Goal: Navigation & Orientation: Find specific page/section

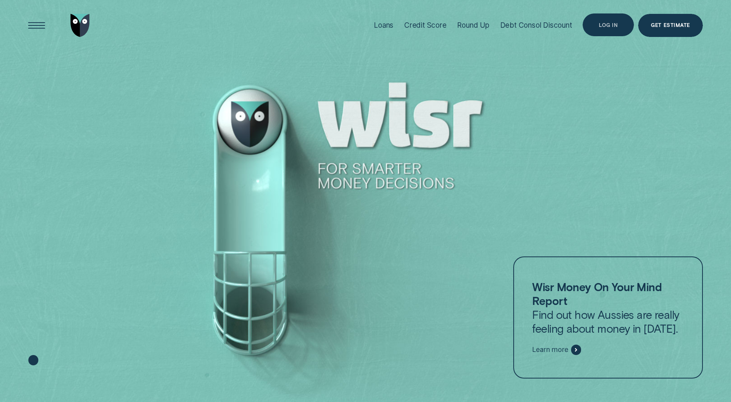
click at [607, 27] on div "Log in" at bounding box center [608, 25] width 19 height 5
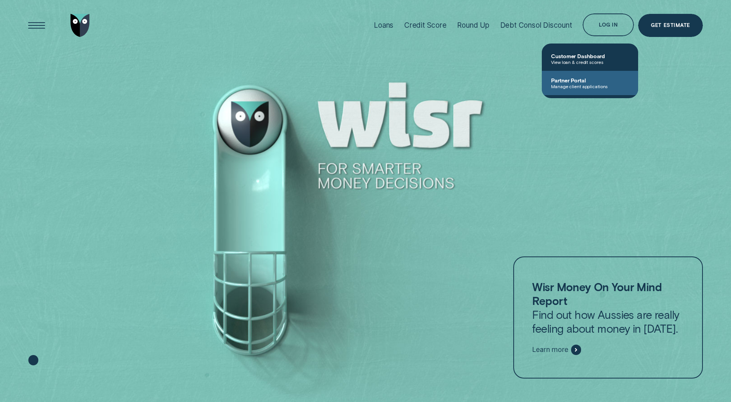
click at [584, 82] on span "Partner Portal" at bounding box center [590, 80] width 78 height 7
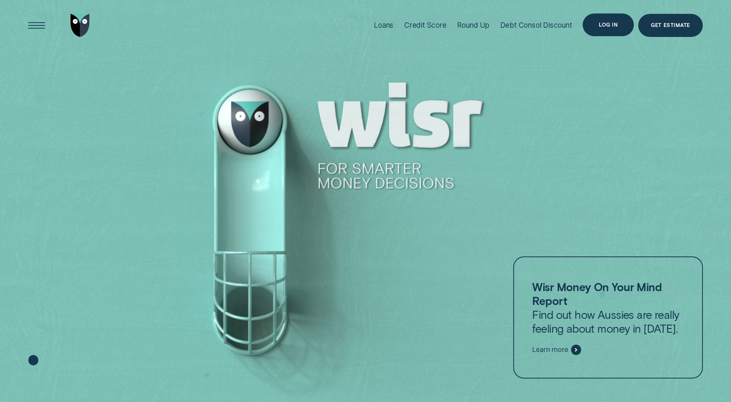
click at [602, 25] on div "Log in" at bounding box center [608, 25] width 19 height 5
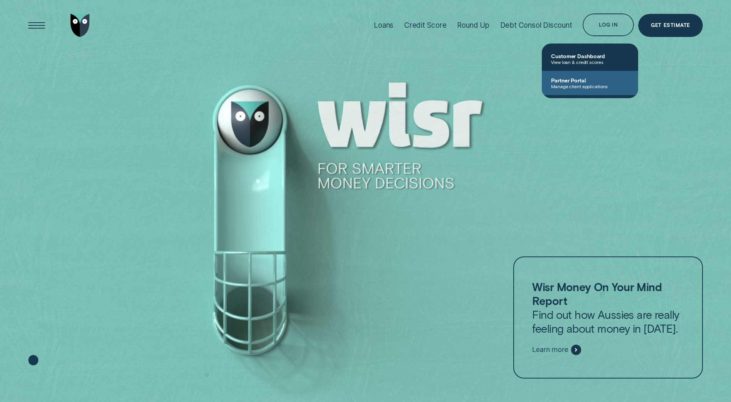
click at [579, 79] on span "Partner Portal" at bounding box center [590, 80] width 78 height 7
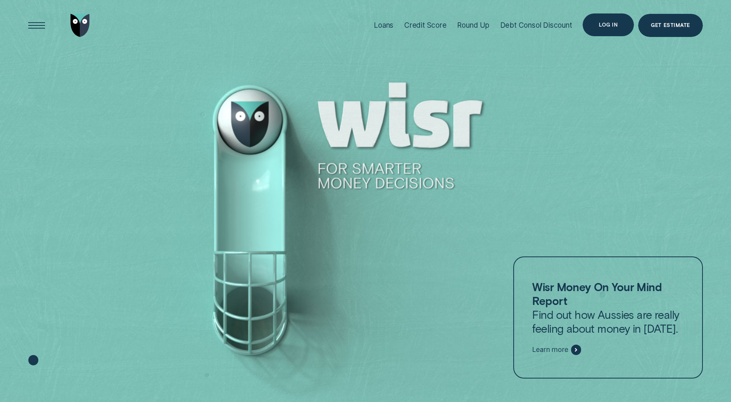
click at [608, 19] on div "Log in" at bounding box center [608, 24] width 51 height 23
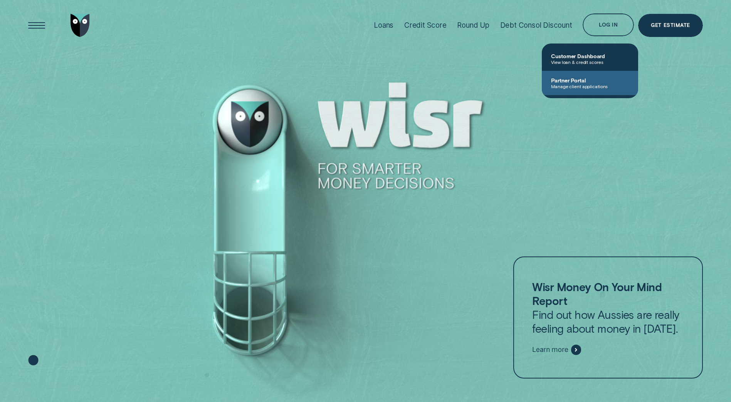
click at [579, 85] on span "Manage client applications" at bounding box center [590, 86] width 78 height 5
